Goal: Task Accomplishment & Management: Complete application form

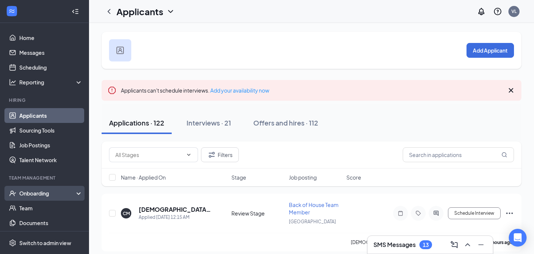
click at [34, 200] on div "Onboarding" at bounding box center [44, 193] width 89 height 15
click at [37, 212] on link "Overview" at bounding box center [50, 208] width 63 height 15
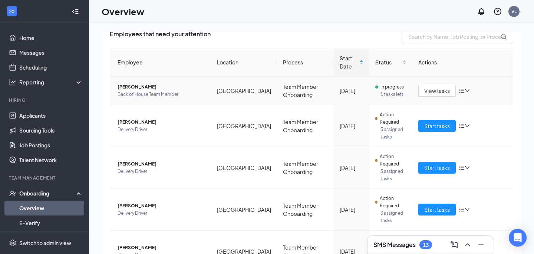
scroll to position [64, 0]
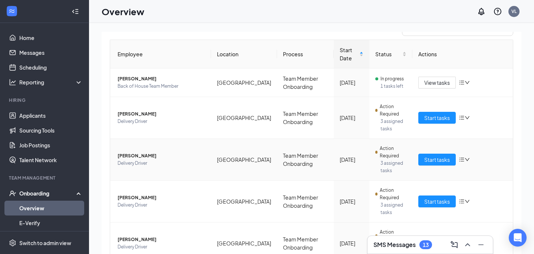
click at [148, 155] on span "[PERSON_NAME]" at bounding box center [160, 155] width 87 height 7
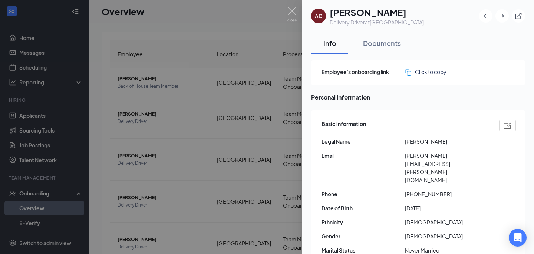
click at [258, 134] on div at bounding box center [267, 127] width 534 height 254
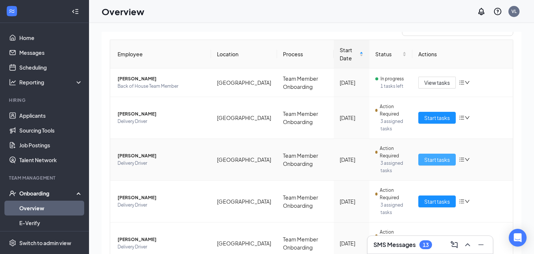
click at [436, 159] on span "Start tasks" at bounding box center [437, 160] width 26 height 8
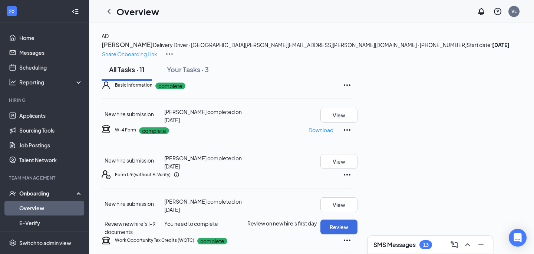
scroll to position [227, 0]
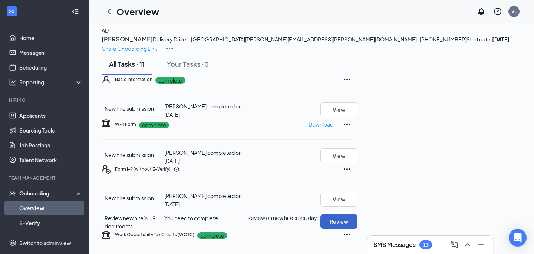
click at [357, 214] on button "Review" at bounding box center [338, 221] width 37 height 15
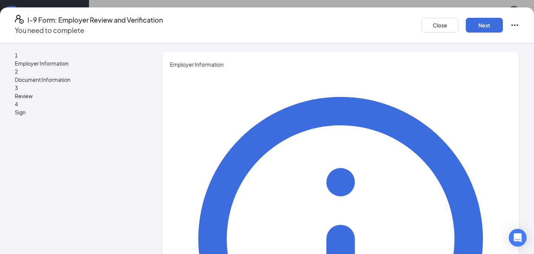
type input "[PERSON_NAME]"
type input "Director"
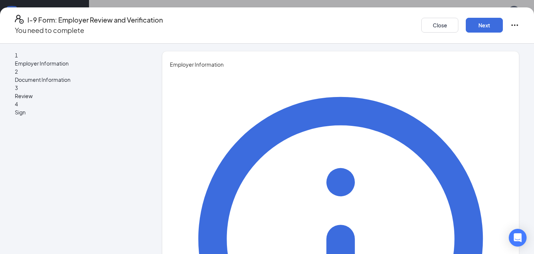
scroll to position [19, 0]
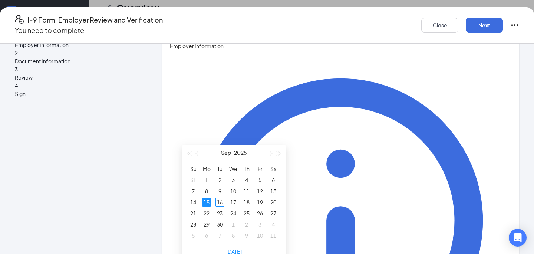
scroll to position [89, 0]
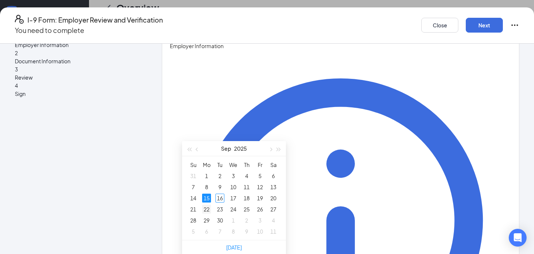
type input "[DATE]"
click at [205, 210] on div "22" at bounding box center [206, 209] width 9 height 9
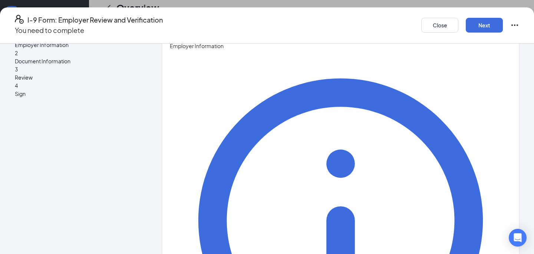
scroll to position [178, 0]
click at [466, 24] on button "Next" at bounding box center [484, 25] width 37 height 15
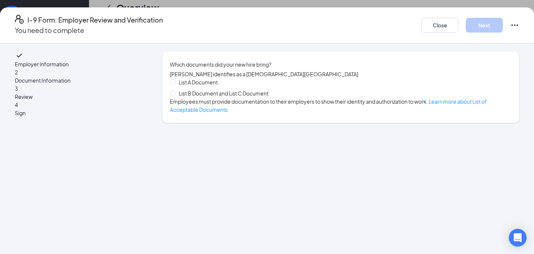
click at [217, 85] on span "List A Document" at bounding box center [198, 82] width 45 height 8
click at [175, 85] on input "List A Document" at bounding box center [172, 81] width 5 height 5
radio input "true"
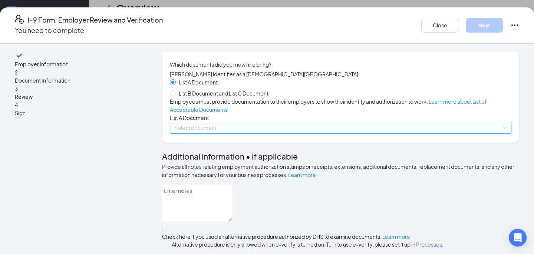
click at [228, 133] on input "search" at bounding box center [337, 127] width 327 height 11
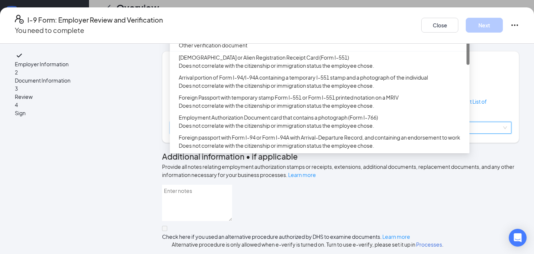
click at [254, 26] on div "U.S. Passport or Passport Card" at bounding box center [322, 21] width 286 height 8
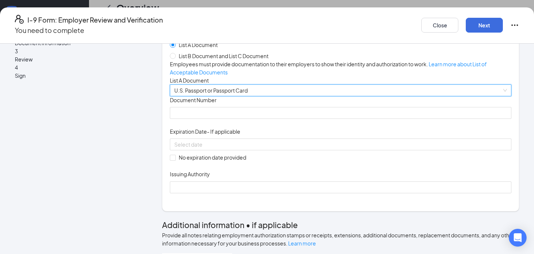
scroll to position [43, 0]
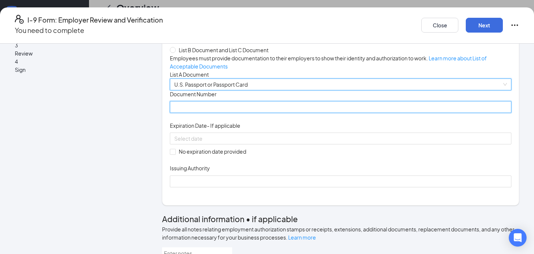
click at [210, 113] on input "Document Number" at bounding box center [340, 107] width 341 height 12
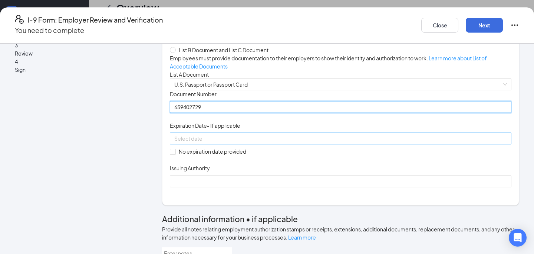
type input "659402729"
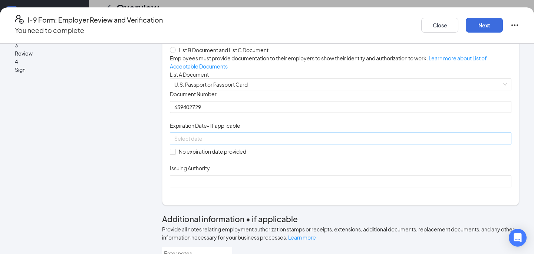
click at [199, 143] on input at bounding box center [339, 139] width 331 height 8
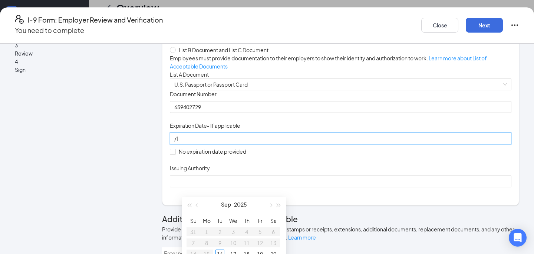
type input "/"
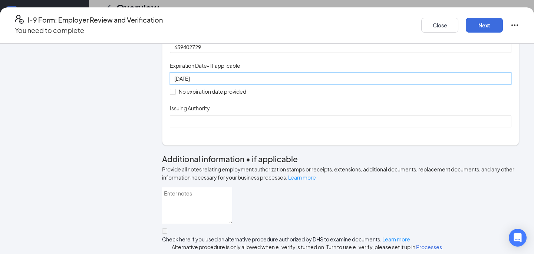
scroll to position [119, 0]
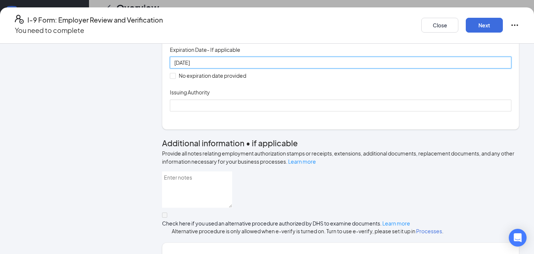
type input "[DATE]"
click at [254, 99] on div "Issuing Authority" at bounding box center [340, 94] width 341 height 11
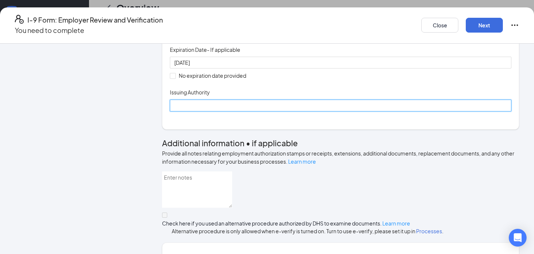
click at [253, 112] on input "Issuing Authority" at bounding box center [340, 106] width 341 height 12
type input "[GEOGRAPHIC_DATA]"
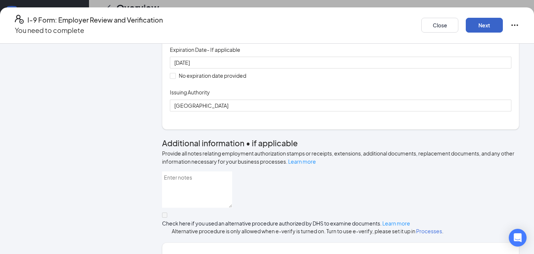
click at [466, 25] on button "Next" at bounding box center [484, 25] width 37 height 15
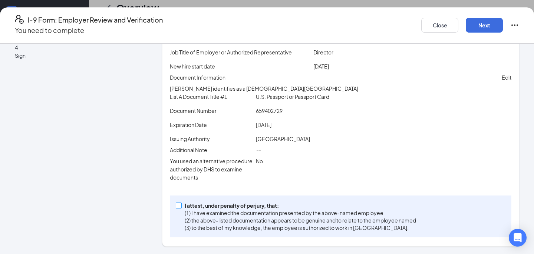
click at [271, 209] on p "I attest, under penalty of perjury, that:" at bounding box center [300, 205] width 231 height 7
click at [181, 208] on input "I attest, under penalty of [PERSON_NAME], that: (1) I have examined the documen…" at bounding box center [178, 205] width 5 height 5
checkbox input "true"
click at [466, 20] on button "Next" at bounding box center [484, 25] width 37 height 15
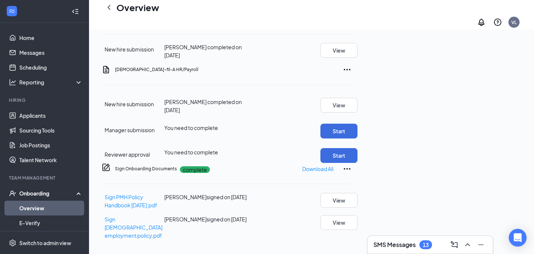
scroll to position [88, 0]
click at [357, 129] on button "Start" at bounding box center [338, 131] width 37 height 15
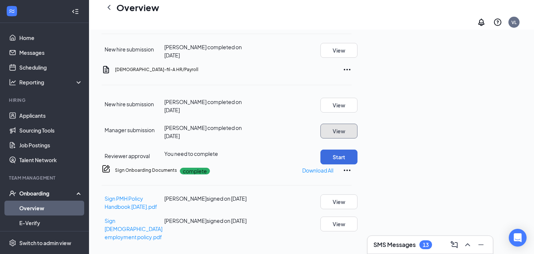
scroll to position [411, 0]
click at [351, 94] on div "New hire submission [PERSON_NAME] completed on [DATE] View Manager submission […" at bounding box center [227, 129] width 250 height 70
click at [357, 150] on button "Start" at bounding box center [338, 157] width 37 height 15
